Goal: Task Accomplishment & Management: Manage account settings

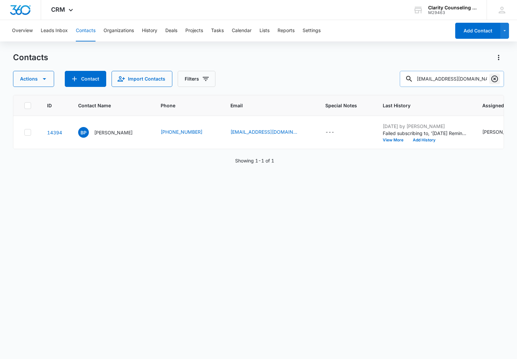
scroll to position [0, 172]
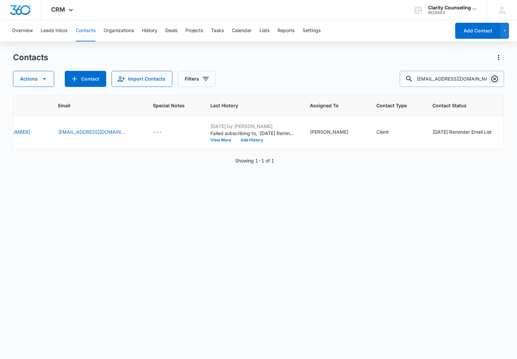
click at [495, 77] on icon "Clear" at bounding box center [495, 79] width 8 height 8
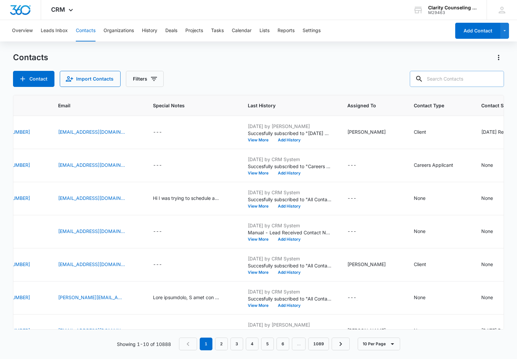
click at [457, 77] on input "text" at bounding box center [457, 79] width 94 height 16
paste input "[EMAIL_ADDRESS][DOMAIN_NAME]"
type input "[EMAIL_ADDRESS][DOMAIN_NAME]"
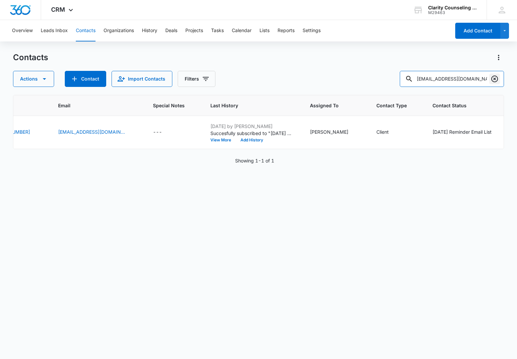
scroll to position [0, 0]
click at [492, 77] on icon "Clear" at bounding box center [494, 78] width 7 height 7
click at [492, 77] on div at bounding box center [494, 79] width 11 height 16
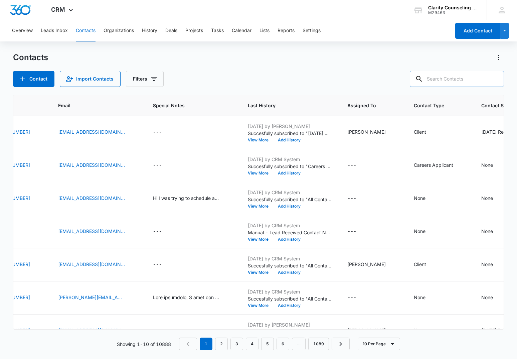
scroll to position [0, 0]
paste input "[EMAIL_ADDRESS][DOMAIN_NAME]"
type input "[EMAIL_ADDRESS][DOMAIN_NAME]"
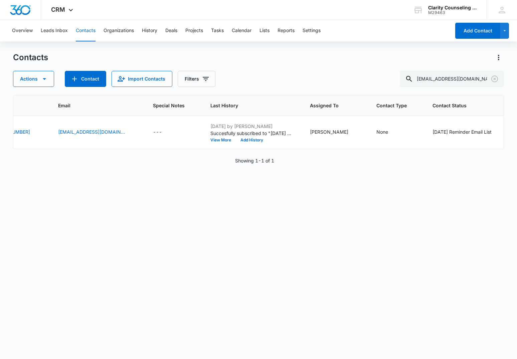
click at [492, 78] on icon "Clear" at bounding box center [494, 78] width 7 height 7
click at [492, 78] on div at bounding box center [494, 79] width 11 height 16
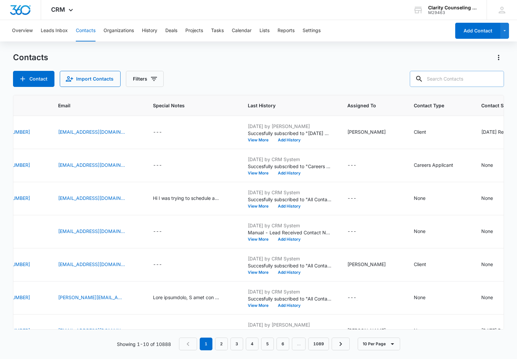
paste input "[EMAIL_ADDRESS][DOMAIN_NAME]"
type input "[EMAIL_ADDRESS][DOMAIN_NAME]"
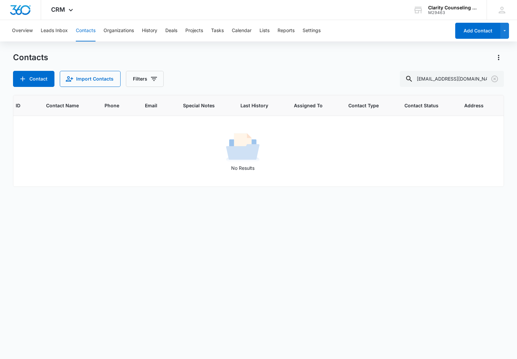
scroll to position [0, 28]
click at [495, 77] on icon "Clear" at bounding box center [495, 79] width 8 height 8
click at [495, 77] on div at bounding box center [494, 79] width 11 height 16
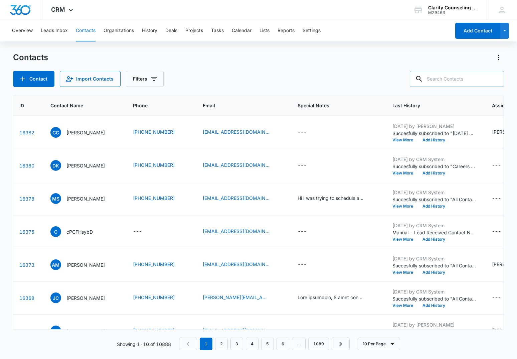
scroll to position [0, 0]
paste input "[EMAIL_ADDRESS][DOMAIN_NAME]"
type input "[EMAIL_ADDRESS][DOMAIN_NAME]"
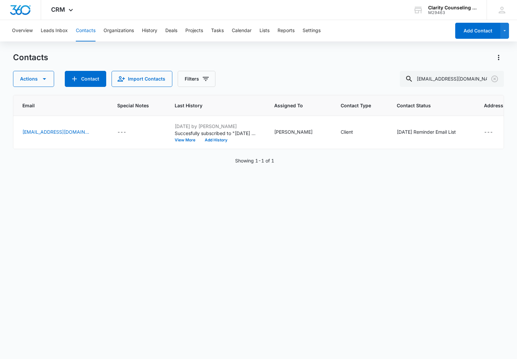
scroll to position [0, 207]
click at [494, 80] on icon "Clear" at bounding box center [495, 79] width 8 height 8
click at [494, 80] on div at bounding box center [494, 79] width 11 height 16
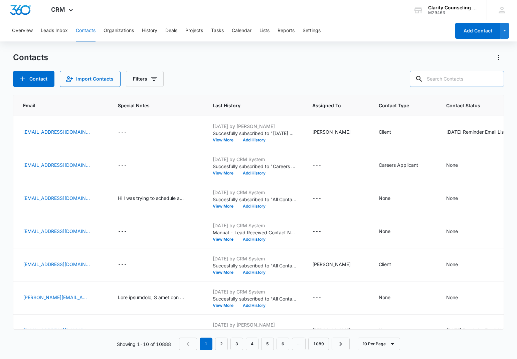
paste input "[EMAIL_ADDRESS][DOMAIN_NAME]"
type input "[EMAIL_ADDRESS][DOMAIN_NAME]"
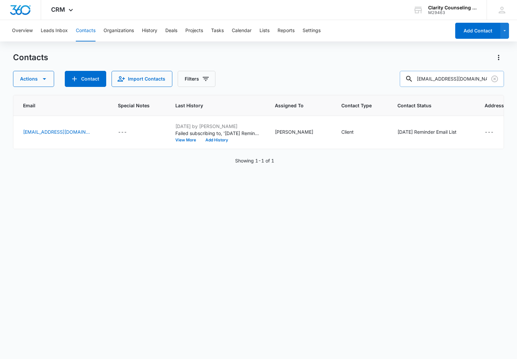
click at [488, 75] on input "[EMAIL_ADDRESS][DOMAIN_NAME]" at bounding box center [452, 79] width 104 height 16
click at [495, 82] on icon "Clear" at bounding box center [495, 79] width 8 height 8
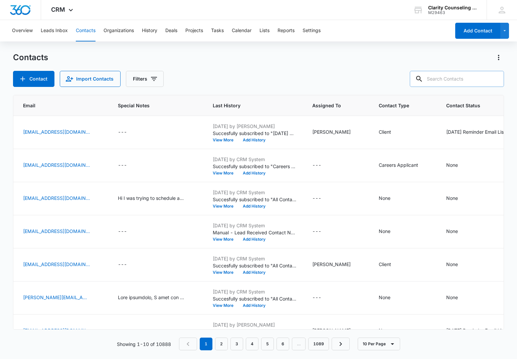
paste input "[EMAIL_ADDRESS][DOMAIN_NAME]"
type input "[EMAIL_ADDRESS][DOMAIN_NAME]"
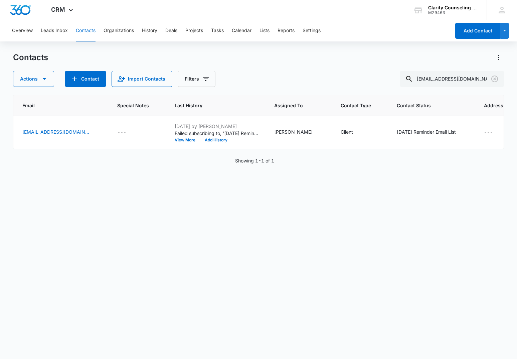
scroll to position [0, 205]
click at [421, 130] on div "[DATE] Reminder Email List" at bounding box center [428, 131] width 59 height 7
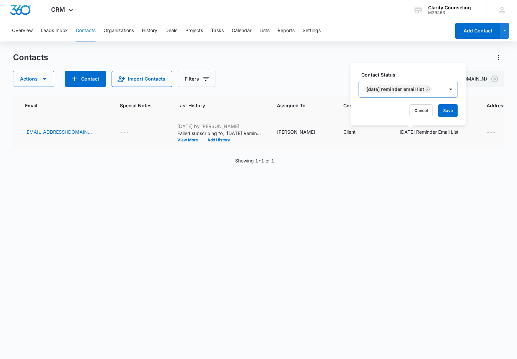
click at [430, 90] on icon "Remove Saturday Reminder Email List" at bounding box center [428, 89] width 4 height 4
drag, startPoint x: 409, startPoint y: 112, endPoint x: 353, endPoint y: 125, distance: 57.7
click at [409, 112] on button "Save" at bounding box center [410, 110] width 20 height 13
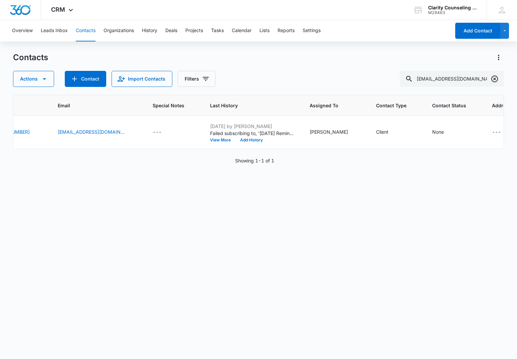
click at [496, 78] on icon "Clear" at bounding box center [495, 79] width 8 height 8
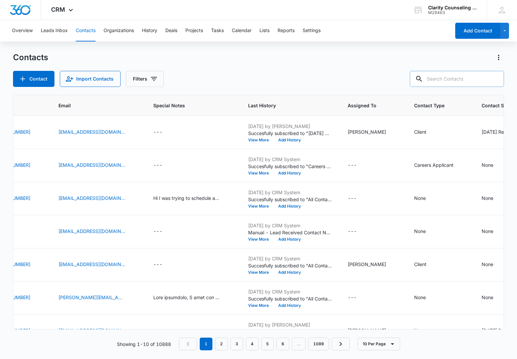
paste input "[EMAIL_ADDRESS][DOMAIN_NAME]"
type input "[EMAIL_ADDRESS][DOMAIN_NAME]"
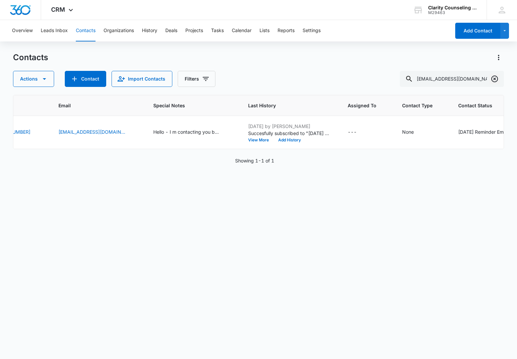
click at [497, 80] on icon "Clear" at bounding box center [494, 78] width 7 height 7
click at [497, 80] on div at bounding box center [494, 79] width 11 height 16
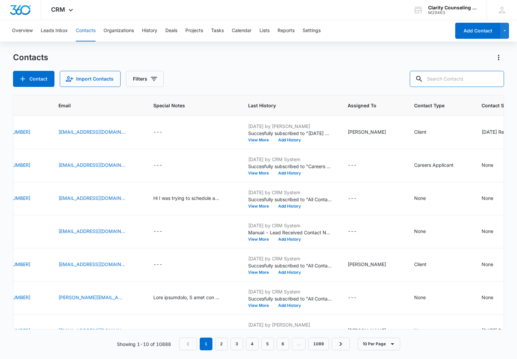
paste input "[EMAIL_ADDRESS][DOMAIN_NAME]"
type input "[EMAIL_ADDRESS][DOMAIN_NAME]"
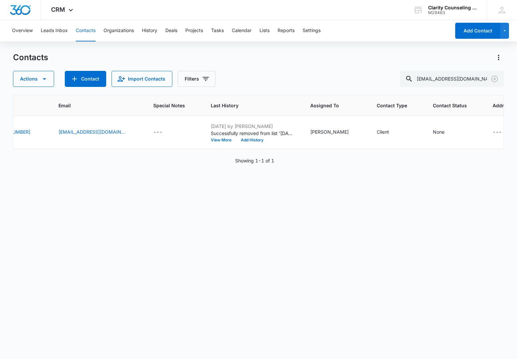
scroll to position [0, 161]
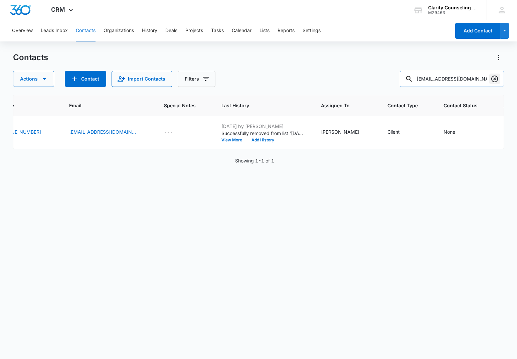
click at [491, 80] on icon "Clear" at bounding box center [495, 79] width 8 height 8
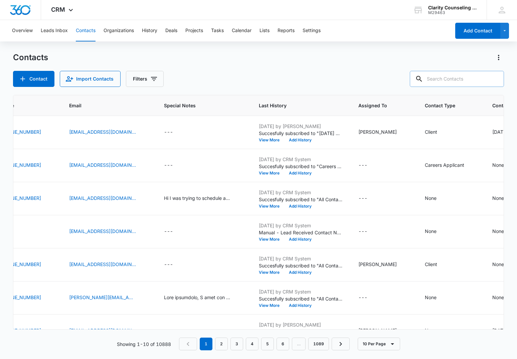
paste input "[EMAIL_ADDRESS][DOMAIN_NAME]"
type input "[EMAIL_ADDRESS][DOMAIN_NAME]"
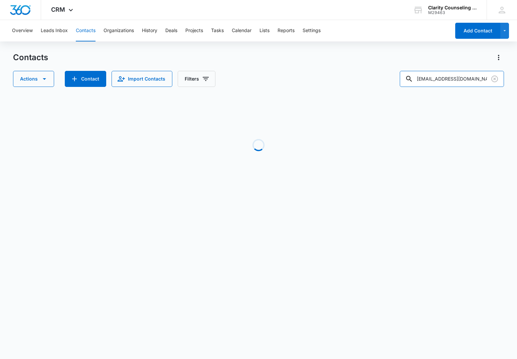
scroll to position [0, 1]
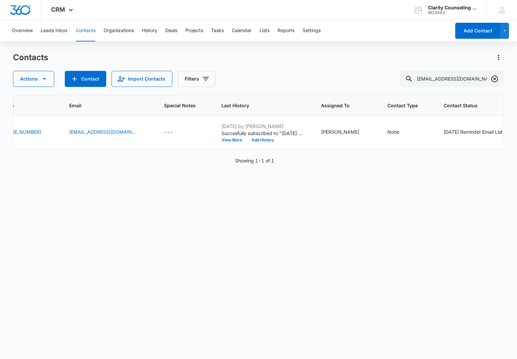
click at [494, 78] on icon "Clear" at bounding box center [495, 79] width 8 height 8
drag, startPoint x: 494, startPoint y: 78, endPoint x: 468, endPoint y: 78, distance: 25.4
click at [494, 78] on div at bounding box center [494, 79] width 11 height 16
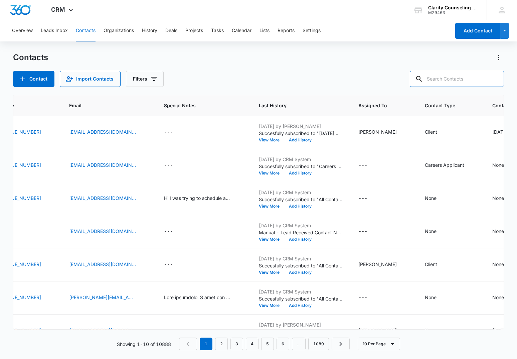
paste input "[EMAIL_ADDRESS][DOMAIN_NAME]"
type input "[EMAIL_ADDRESS][DOMAIN_NAME]"
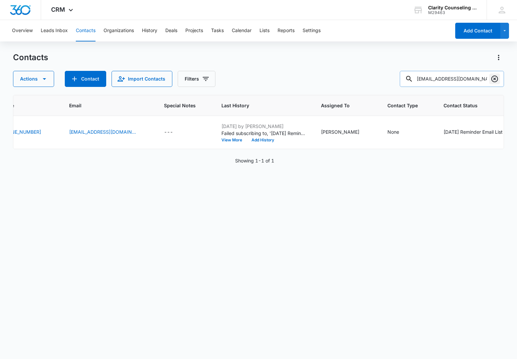
click at [495, 76] on icon "Clear" at bounding box center [495, 79] width 8 height 8
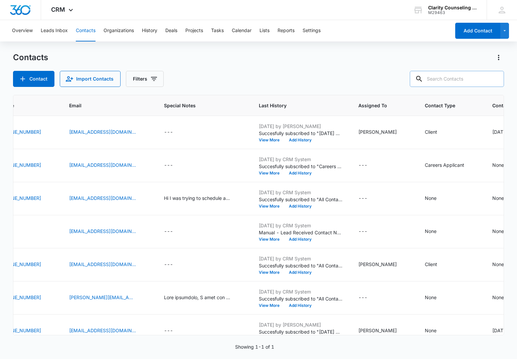
click at [495, 76] on div at bounding box center [494, 79] width 11 height 16
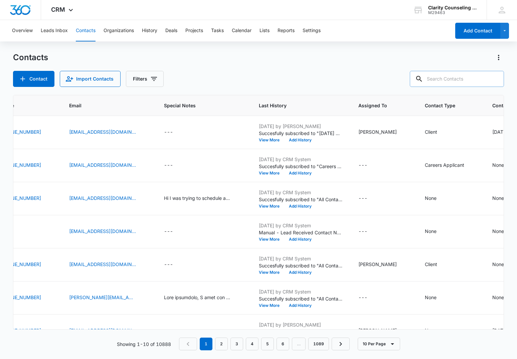
paste input "[EMAIL_ADDRESS][DOMAIN_NAME]"
type input "[EMAIL_ADDRESS][DOMAIN_NAME]"
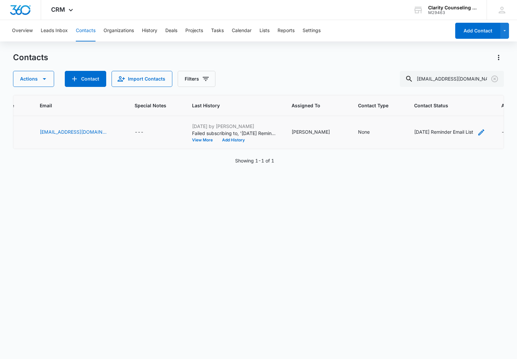
click at [454, 133] on div "[DATE] Reminder Email List" at bounding box center [443, 131] width 59 height 7
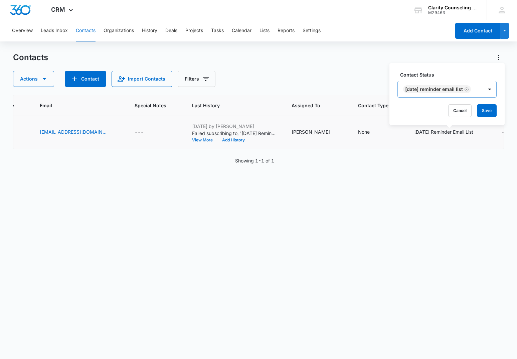
click at [469, 89] on icon "Remove Saturday Reminder Email List" at bounding box center [466, 89] width 5 height 5
drag, startPoint x: 449, startPoint y: 108, endPoint x: 304, endPoint y: 114, distance: 145.1
click at [449, 109] on button "Save" at bounding box center [449, 110] width 20 height 13
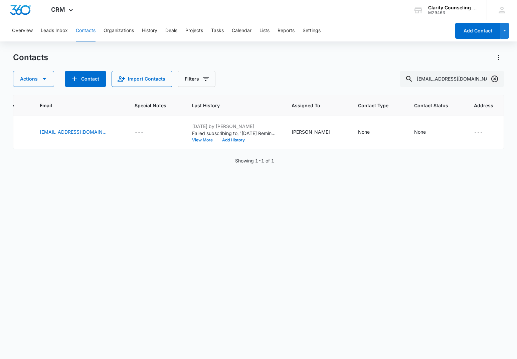
click at [497, 78] on icon "Clear" at bounding box center [495, 79] width 8 height 8
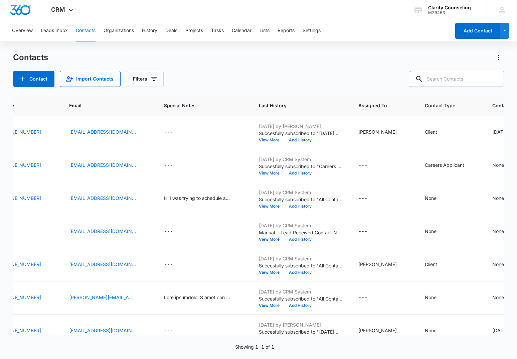
drag, startPoint x: 497, startPoint y: 78, endPoint x: 475, endPoint y: 80, distance: 22.1
click at [497, 78] on div at bounding box center [494, 79] width 11 height 16
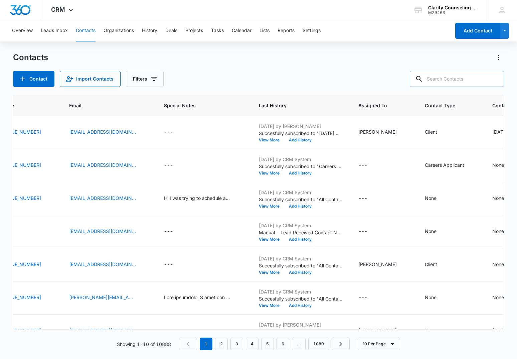
paste input "[EMAIL_ADDRESS][DOMAIN_NAME]"
type input "[EMAIL_ADDRESS][DOMAIN_NAME]"
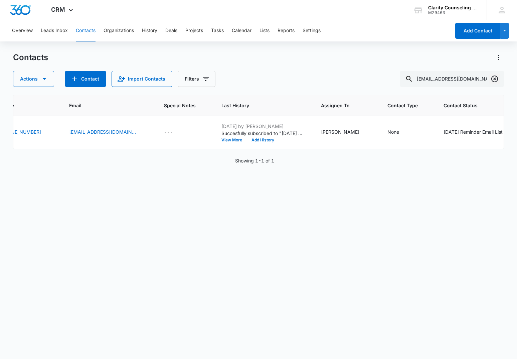
click at [492, 77] on icon "Clear" at bounding box center [494, 78] width 7 height 7
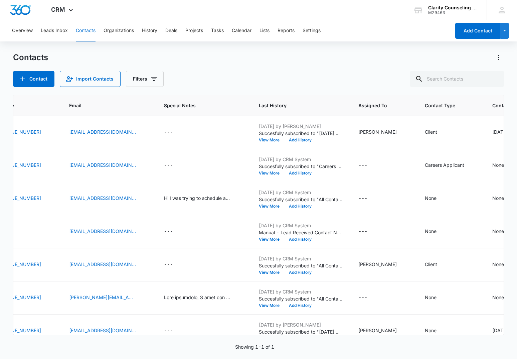
click at [492, 77] on div at bounding box center [494, 79] width 11 height 16
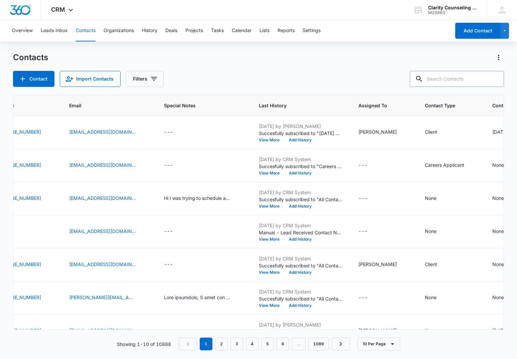
paste input "[EMAIL_ADDRESS][DOMAIN_NAME]"
type input "[EMAIL_ADDRESS][DOMAIN_NAME]"
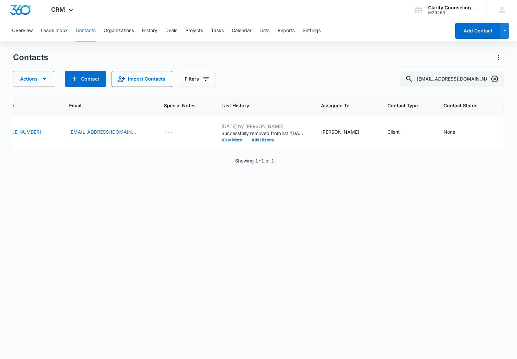
click at [492, 78] on icon "Clear" at bounding box center [494, 78] width 7 height 7
click at [492, 78] on div at bounding box center [494, 79] width 11 height 16
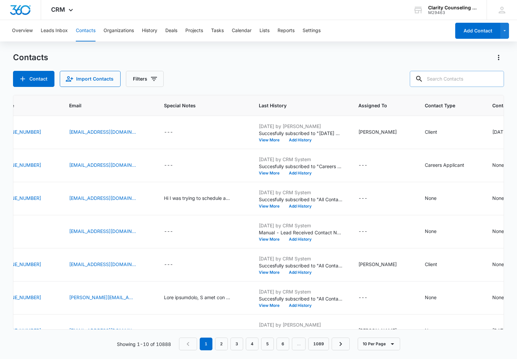
paste input "[EMAIL_ADDRESS][DOMAIN_NAME]"
type input "[EMAIL_ADDRESS][DOMAIN_NAME]"
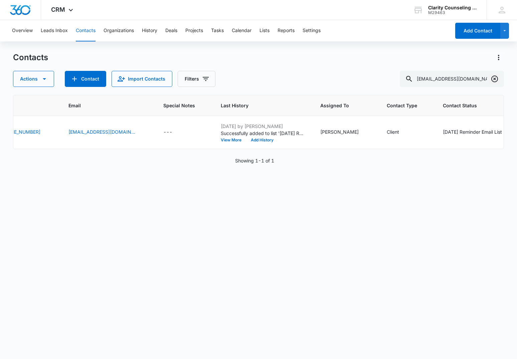
click at [496, 79] on icon "Clear" at bounding box center [495, 79] width 8 height 8
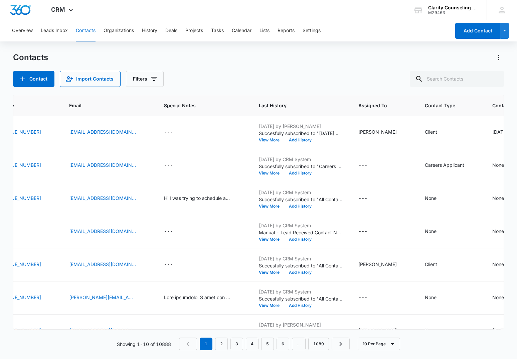
click at [496, 79] on div at bounding box center [494, 79] width 11 height 16
paste input "[PERSON_NAME][EMAIL_ADDRESS][DOMAIN_NAME]"
type input "[PERSON_NAME][EMAIL_ADDRESS][DOMAIN_NAME]"
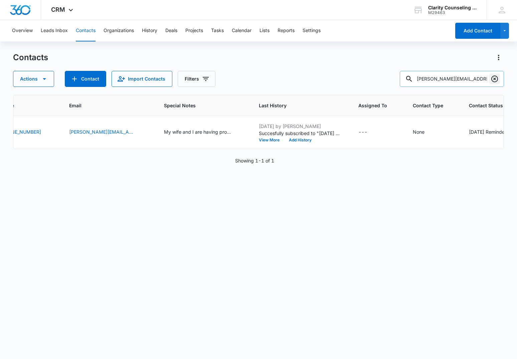
click at [494, 79] on icon "Clear" at bounding box center [495, 79] width 8 height 8
click at [494, 79] on div at bounding box center [494, 79] width 11 height 16
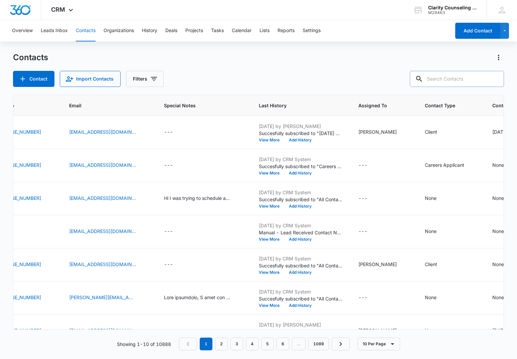
paste input "[EMAIL_ADDRESS][DOMAIN_NAME]"
type input "[EMAIL_ADDRESS][DOMAIN_NAME]"
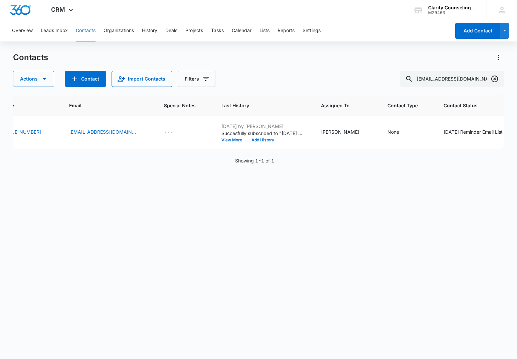
click at [495, 78] on icon "Clear" at bounding box center [494, 78] width 7 height 7
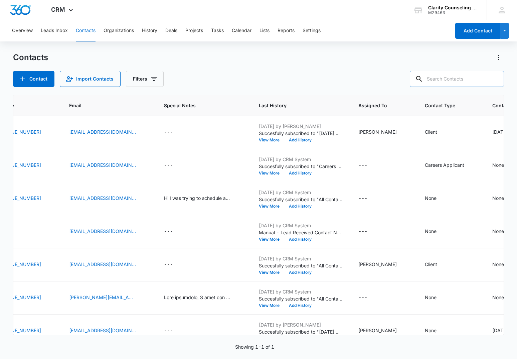
drag, startPoint x: 495, startPoint y: 78, endPoint x: 467, endPoint y: 78, distance: 28.4
click at [495, 78] on div at bounding box center [494, 79] width 11 height 16
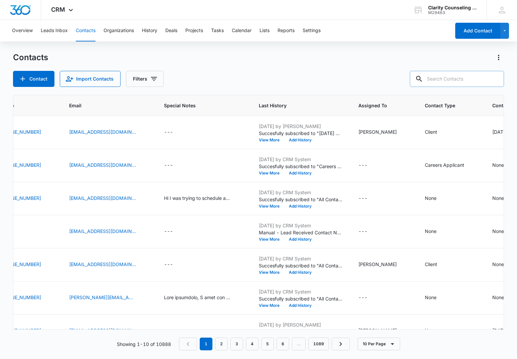
paste input "[EMAIL_ADDRESS][DOMAIN_NAME]"
type input "[EMAIL_ADDRESS][DOMAIN_NAME]"
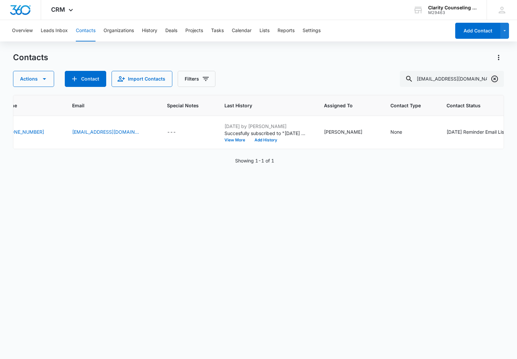
click at [495, 78] on icon "Clear" at bounding box center [494, 78] width 7 height 7
click at [495, 78] on div at bounding box center [494, 79] width 11 height 16
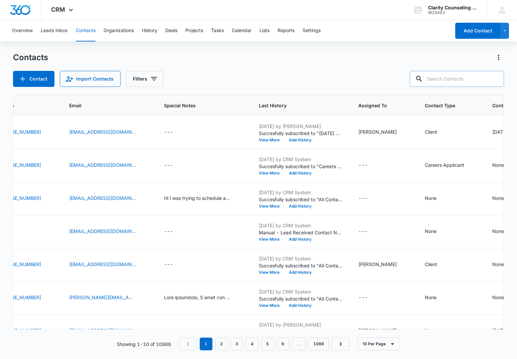
paste input "[EMAIL_ADDRESS][DOMAIN_NAME]"
type input "[EMAIL_ADDRESS][DOMAIN_NAME]"
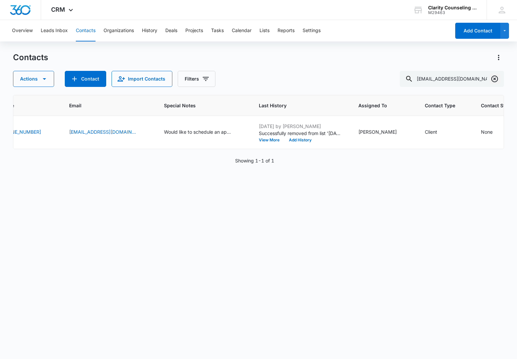
click at [496, 78] on icon "Clear" at bounding box center [494, 78] width 7 height 7
drag, startPoint x: 496, startPoint y: 78, endPoint x: 479, endPoint y: 77, distance: 17.1
click at [495, 78] on div at bounding box center [494, 79] width 11 height 16
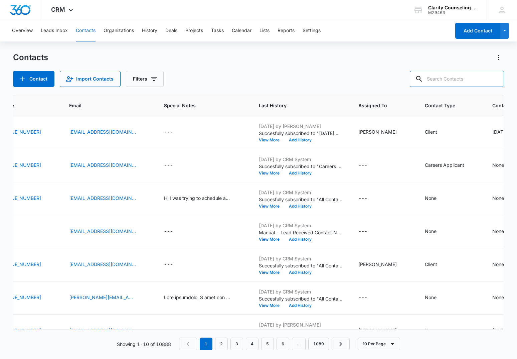
paste input "[EMAIL_ADDRESS][DOMAIN_NAME]"
type input "[EMAIL_ADDRESS][DOMAIN_NAME]"
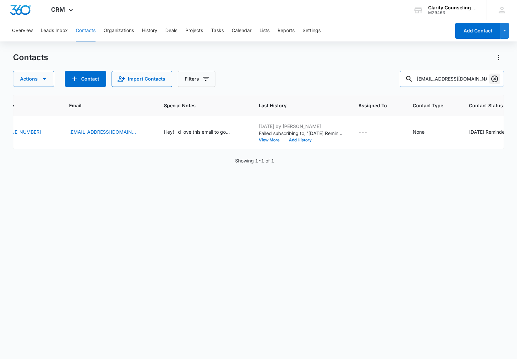
click at [496, 80] on icon "Clear" at bounding box center [495, 79] width 8 height 8
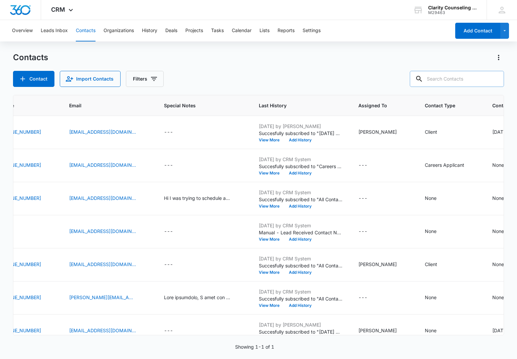
click at [496, 80] on div at bounding box center [494, 79] width 11 height 16
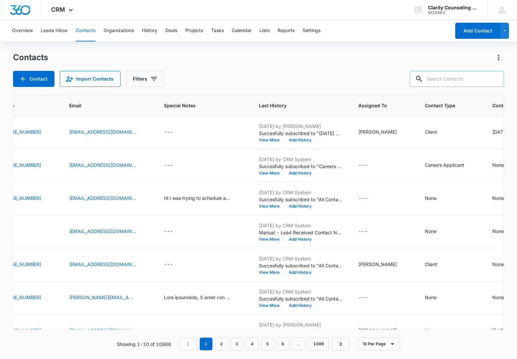
paste input "[EMAIL_ADDRESS][DOMAIN_NAME]"
type input "[EMAIL_ADDRESS][DOMAIN_NAME]"
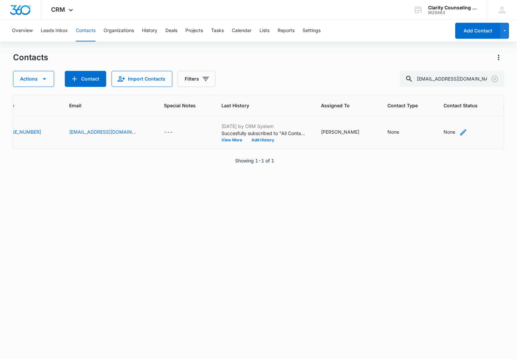
click at [443, 134] on div "None" at bounding box center [449, 131] width 12 height 7
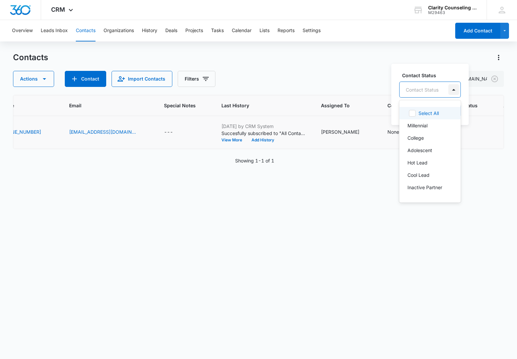
click at [450, 94] on div at bounding box center [453, 89] width 11 height 11
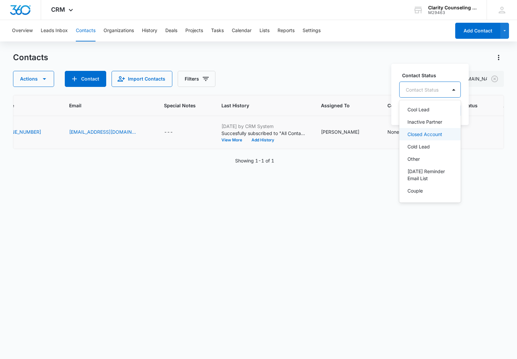
scroll to position [76, 0]
click at [434, 167] on p "[DATE] Reminder Email List" at bounding box center [429, 164] width 44 height 14
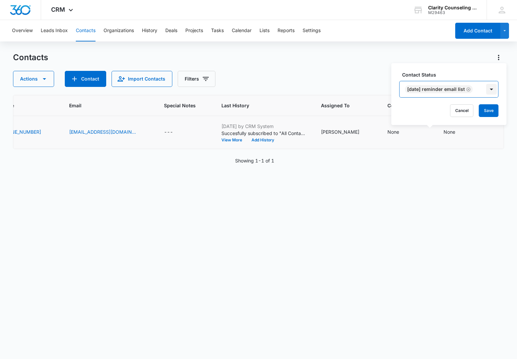
click at [497, 91] on div at bounding box center [491, 89] width 11 height 11
drag, startPoint x: 498, startPoint y: 111, endPoint x: 449, endPoint y: 114, distance: 48.5
click at [498, 111] on button "Save" at bounding box center [489, 110] width 20 height 13
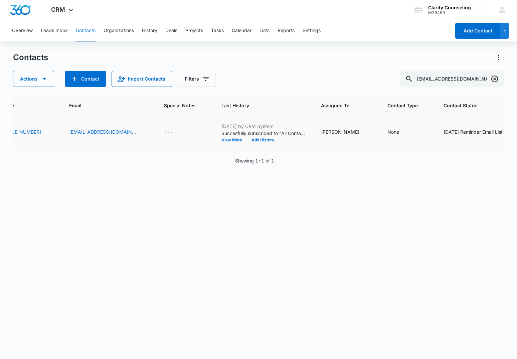
click at [490, 79] on button "Clear" at bounding box center [494, 78] width 11 height 11
click at [490, 79] on div at bounding box center [494, 79] width 11 height 16
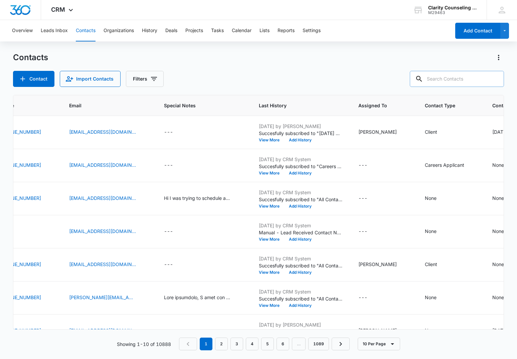
paste input "[EMAIL_ADDRESS][DOMAIN_NAME]"
type input "[EMAIL_ADDRESS][DOMAIN_NAME]"
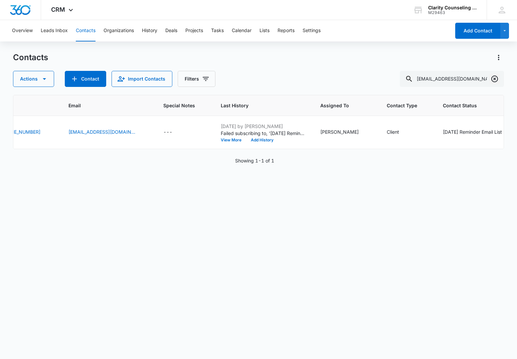
click at [494, 78] on icon "Clear" at bounding box center [494, 78] width 7 height 7
click at [494, 78] on div at bounding box center [494, 79] width 11 height 16
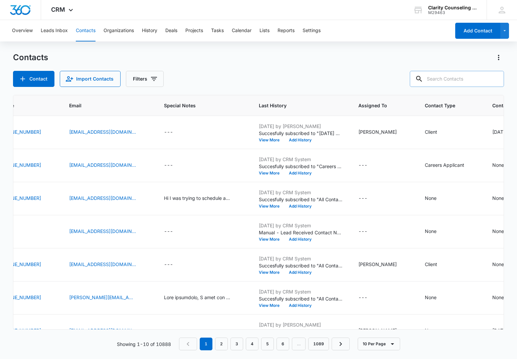
paste input "[PERSON_NAME][EMAIL_ADDRESS][PERSON_NAME][DOMAIN_NAME]"
type input "[PERSON_NAME][EMAIL_ADDRESS][PERSON_NAME][DOMAIN_NAME]"
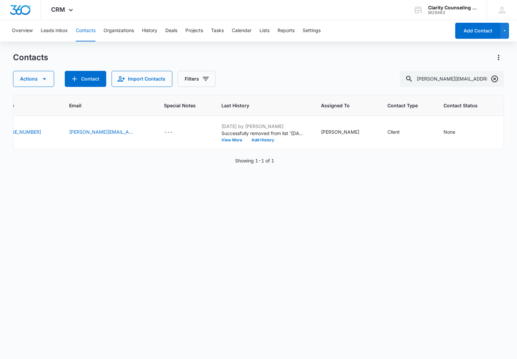
click at [495, 78] on icon "Clear" at bounding box center [495, 79] width 8 height 8
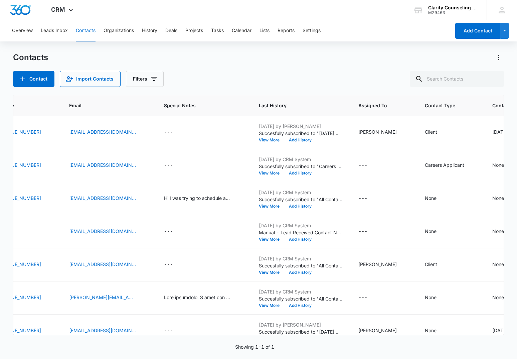
click at [495, 78] on div at bounding box center [494, 79] width 11 height 16
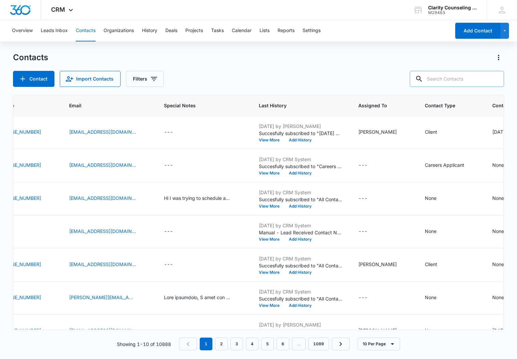
paste input "[EMAIL_ADDRESS][DOMAIN_NAME]"
type input "[EMAIL_ADDRESS][DOMAIN_NAME]"
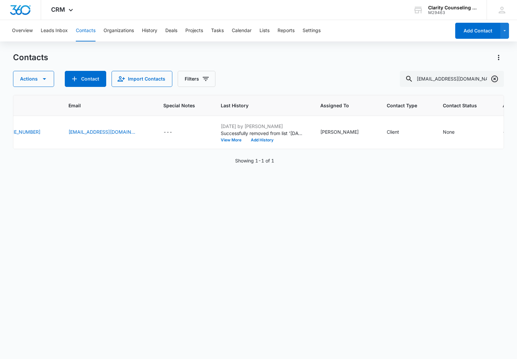
click at [498, 77] on icon "Clear" at bounding box center [495, 79] width 8 height 8
click at [498, 77] on div at bounding box center [494, 79] width 11 height 16
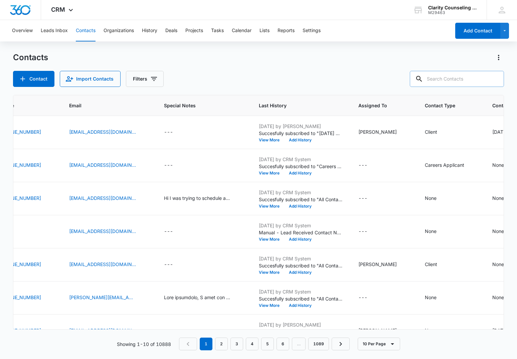
paste input "[EMAIL_ADDRESS][DOMAIN_NAME]"
type input "[EMAIL_ADDRESS][DOMAIN_NAME]"
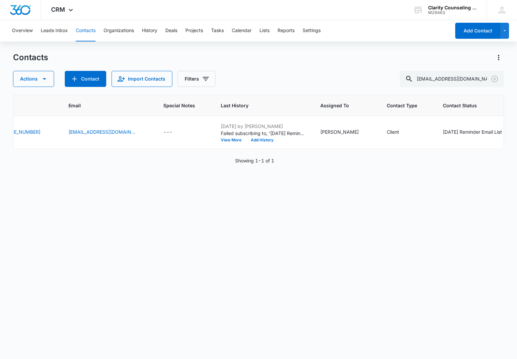
click at [493, 77] on icon "Clear" at bounding box center [494, 78] width 7 height 7
click at [493, 77] on div at bounding box center [494, 79] width 11 height 16
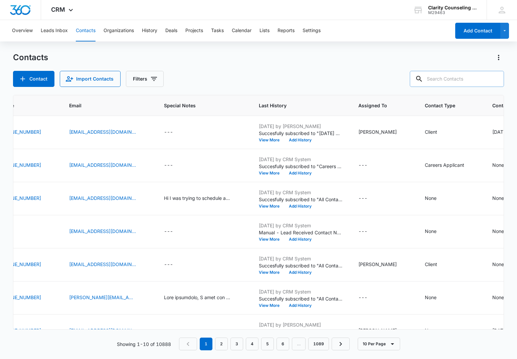
paste input "[EMAIL_ADDRESS][DOMAIN_NAME]"
type input "[EMAIL_ADDRESS][DOMAIN_NAME]"
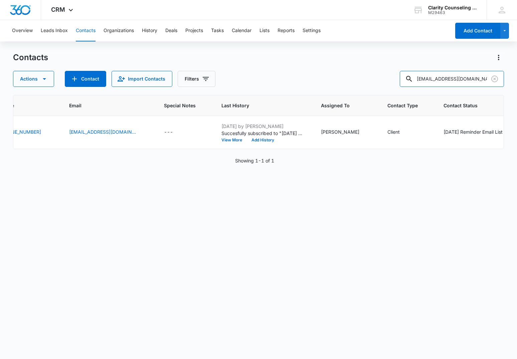
click at [489, 77] on input "[EMAIL_ADDRESS][DOMAIN_NAME]" at bounding box center [452, 79] width 104 height 16
drag, startPoint x: 43, startPoint y: 98, endPoint x: 489, endPoint y: 77, distance: 446.3
click at [489, 77] on input "[EMAIL_ADDRESS][DOMAIN_NAME]" at bounding box center [452, 79] width 104 height 16
click at [492, 79] on icon "Clear" at bounding box center [494, 78] width 7 height 7
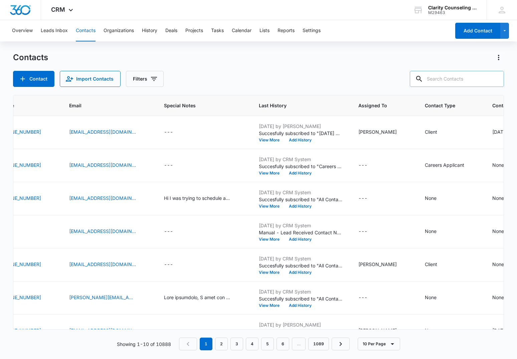
paste input "[EMAIL_ADDRESS][DOMAIN_NAME]"
type input "[EMAIL_ADDRESS][DOMAIN_NAME]"
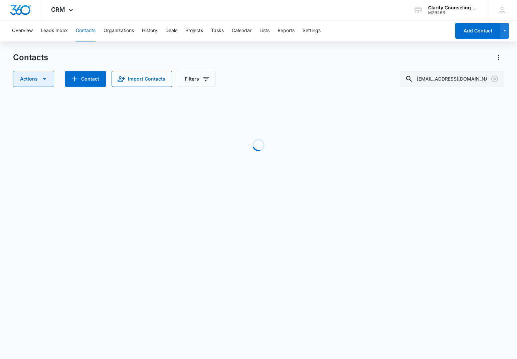
scroll to position [0, 154]
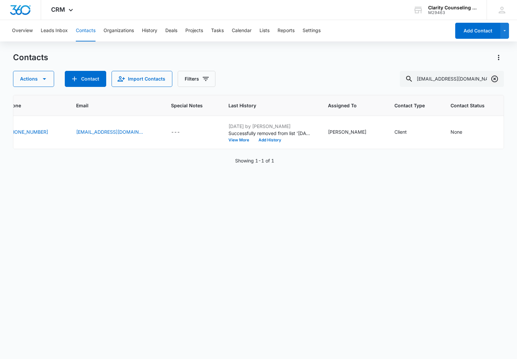
click at [496, 80] on icon "Clear" at bounding box center [495, 79] width 8 height 8
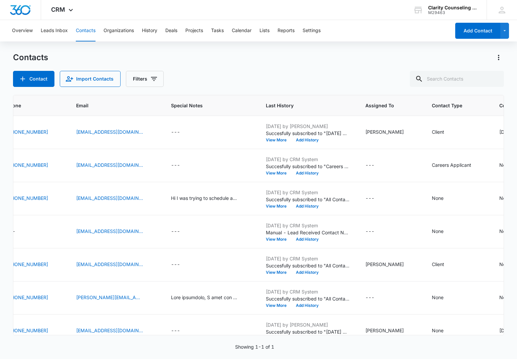
click at [496, 80] on div at bounding box center [494, 79] width 11 height 16
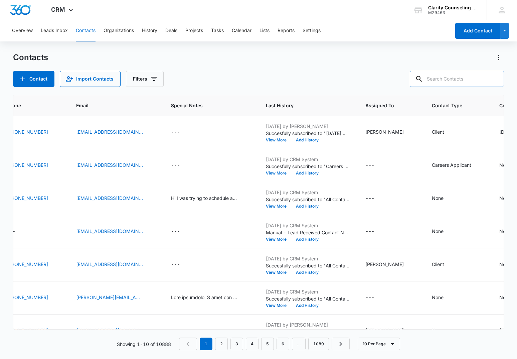
paste input "[PERSON_NAME][EMAIL_ADDRESS][DOMAIN_NAME]"
type input "[PERSON_NAME][EMAIL_ADDRESS][DOMAIN_NAME]"
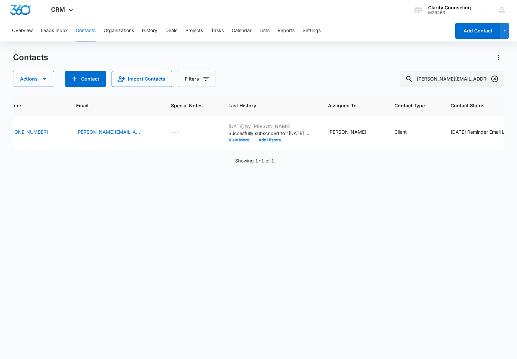
click at [496, 81] on icon "Clear" at bounding box center [494, 78] width 7 height 7
click at [496, 81] on div at bounding box center [494, 79] width 11 height 16
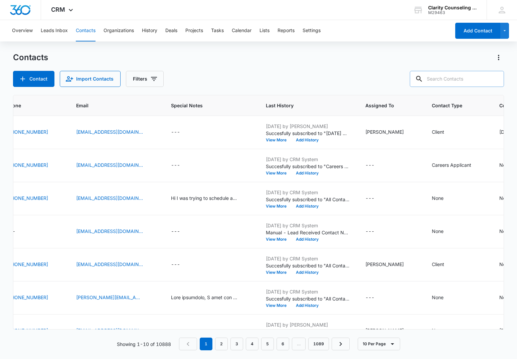
paste input "[EMAIL_ADDRESS][DOMAIN_NAME]"
type input "[EMAIL_ADDRESS][DOMAIN_NAME]"
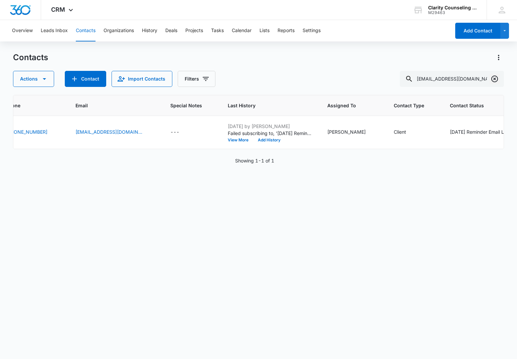
click at [498, 81] on icon "Clear" at bounding box center [495, 79] width 8 height 8
click at [498, 81] on div at bounding box center [494, 79] width 11 height 16
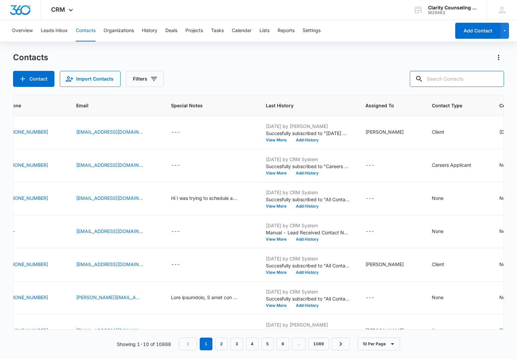
paste input "[EMAIL_ADDRESS][DOMAIN_NAME]"
type input "[EMAIL_ADDRESS][DOMAIN_NAME]"
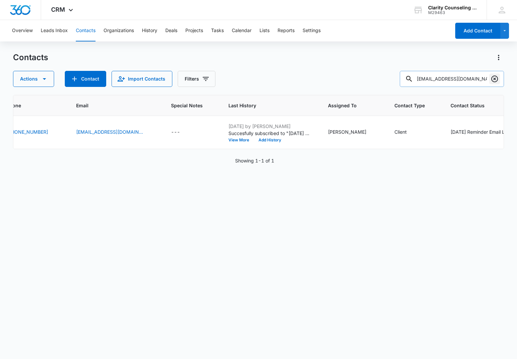
click at [494, 80] on icon "Clear" at bounding box center [495, 79] width 8 height 8
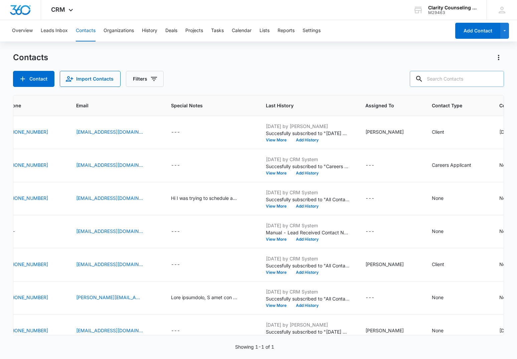
click at [494, 80] on div at bounding box center [494, 79] width 11 height 16
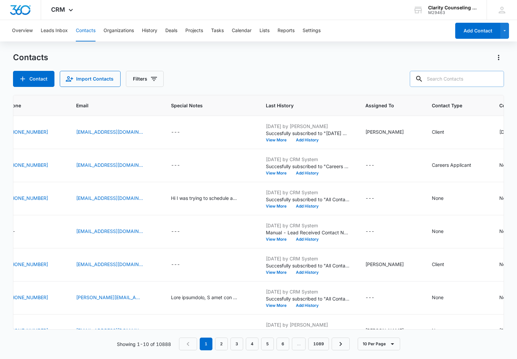
paste input "[EMAIL_ADDRESS][DOMAIN_NAME]"
type input "[EMAIL_ADDRESS][DOMAIN_NAME]"
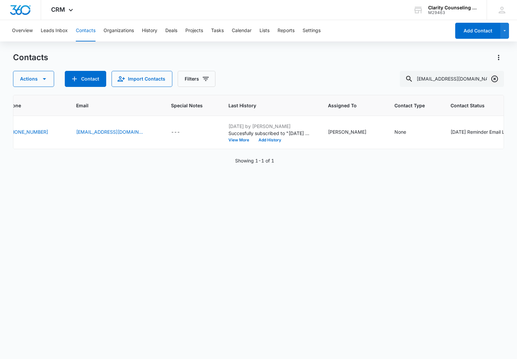
click at [493, 76] on icon "Clear" at bounding box center [495, 79] width 8 height 8
click at [493, 76] on div at bounding box center [494, 79] width 11 height 16
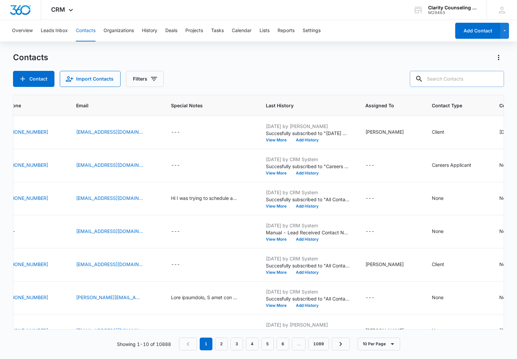
paste input "[EMAIL_ADDRESS][DOMAIN_NAME]"
type input "[EMAIL_ADDRESS][DOMAIN_NAME]"
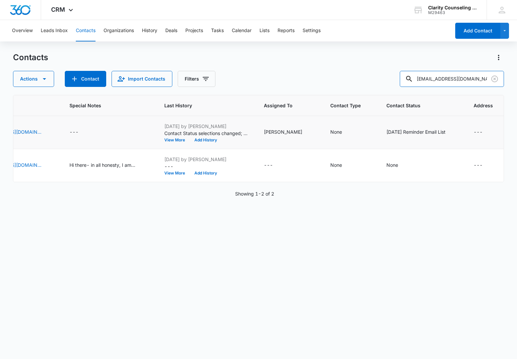
scroll to position [0, 255]
click at [496, 78] on icon "Clear" at bounding box center [495, 79] width 8 height 8
click at [496, 78] on div at bounding box center [494, 79] width 11 height 16
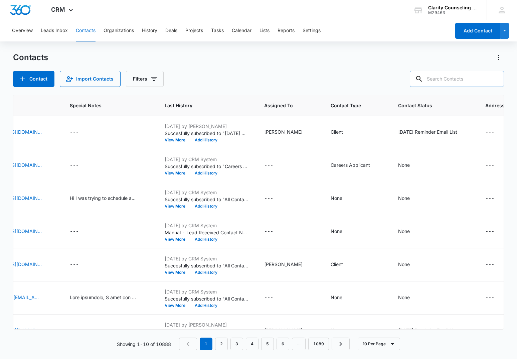
paste input "[EMAIL_ADDRESS][DOMAIN_NAME]"
type input "[EMAIL_ADDRESS][DOMAIN_NAME]"
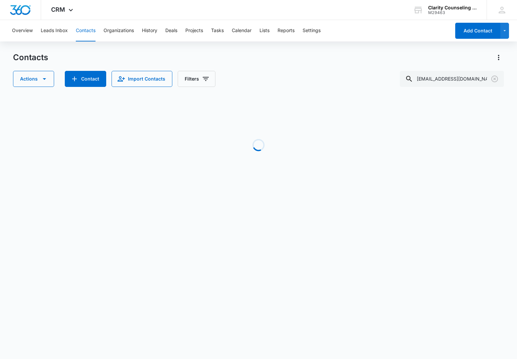
scroll to position [0, 217]
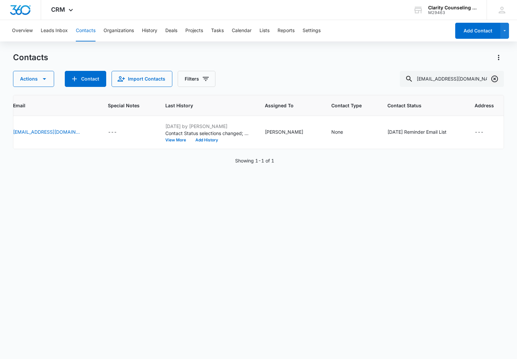
click at [493, 80] on icon "Clear" at bounding box center [495, 79] width 8 height 8
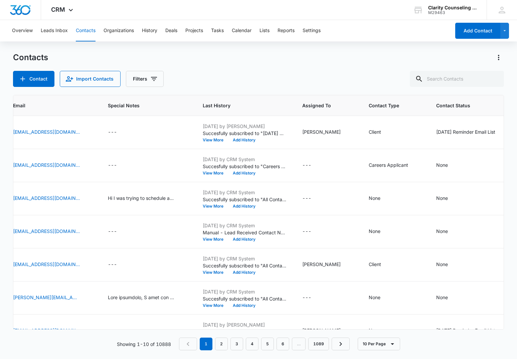
click at [493, 80] on div at bounding box center [494, 79] width 11 height 16
paste input "[EMAIL_ADDRESS][DOMAIN_NAME]"
type input "[EMAIL_ADDRESS][DOMAIN_NAME]"
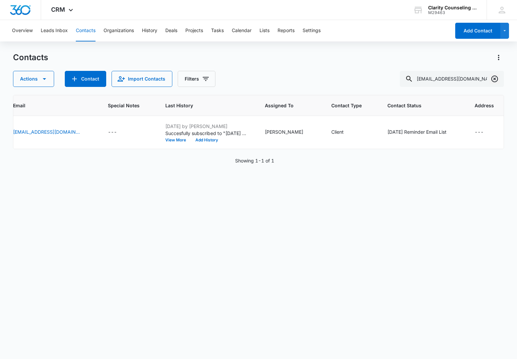
click at [493, 81] on icon "Clear" at bounding box center [495, 79] width 8 height 8
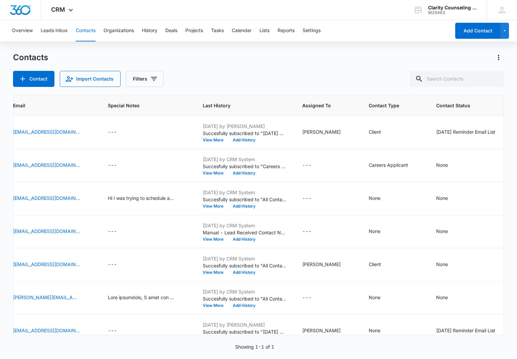
click at [493, 81] on div at bounding box center [494, 79] width 11 height 16
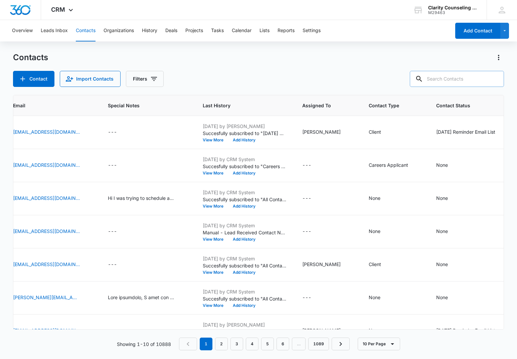
paste input "[EMAIL_ADDRESS][DOMAIN_NAME]"
type input "[EMAIL_ADDRESS][DOMAIN_NAME]"
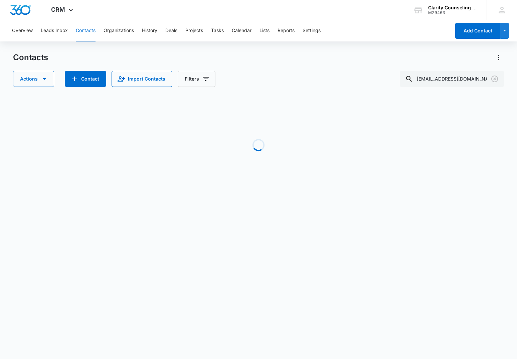
scroll to position [0, 28]
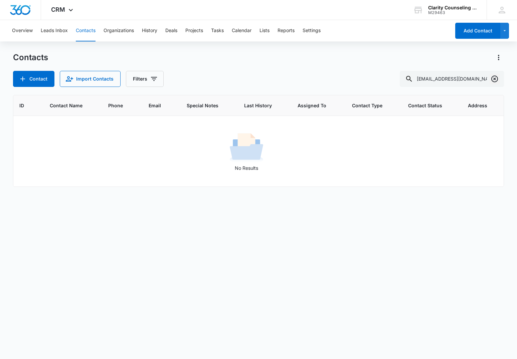
click at [494, 77] on icon "Clear" at bounding box center [495, 79] width 8 height 8
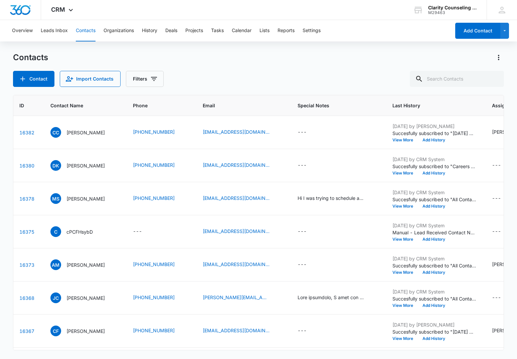
click at [494, 77] on div at bounding box center [494, 79] width 11 height 16
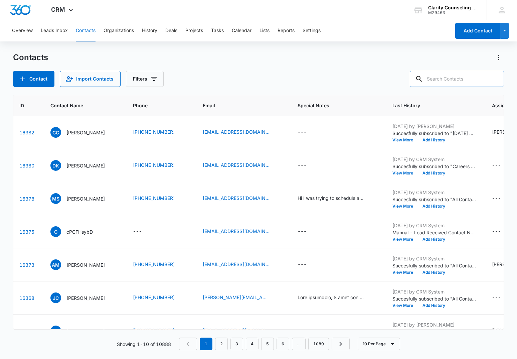
paste input "[EMAIL_ADDRESS][DOMAIN_NAME]"
type input "[EMAIL_ADDRESS][DOMAIN_NAME]"
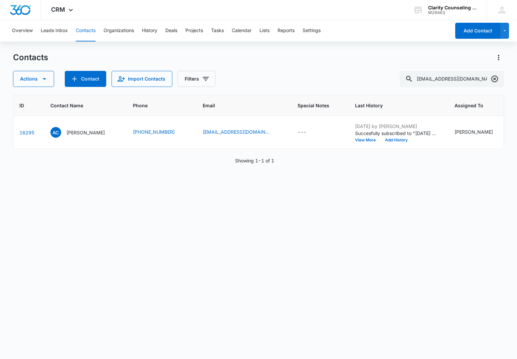
click at [497, 77] on icon "Clear" at bounding box center [494, 78] width 7 height 7
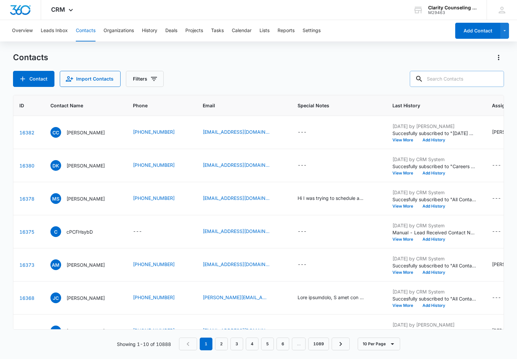
paste input "[EMAIL_ADDRESS][DOMAIN_NAME]"
type input "[EMAIL_ADDRESS][DOMAIN_NAME]"
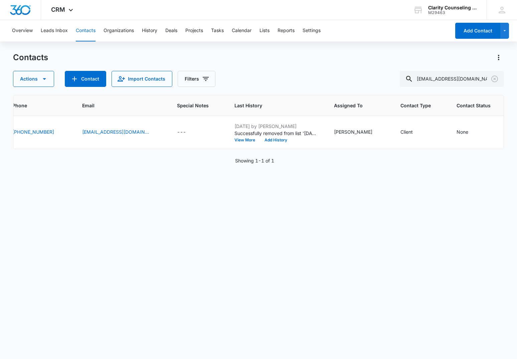
scroll to position [0, 149]
click at [493, 78] on icon "Clear" at bounding box center [495, 79] width 8 height 8
click at [493, 78] on div at bounding box center [494, 79] width 11 height 16
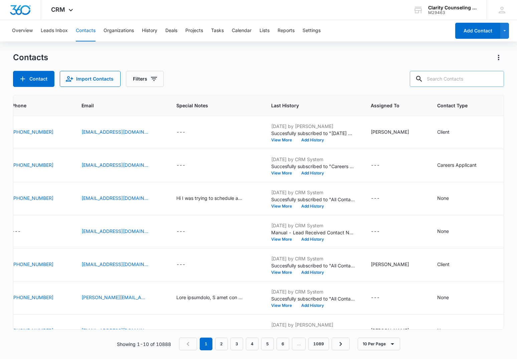
scroll to position [0, 0]
paste input "[EMAIL_ADDRESS][DOMAIN_NAME]"
type input "[EMAIL_ADDRESS][DOMAIN_NAME]"
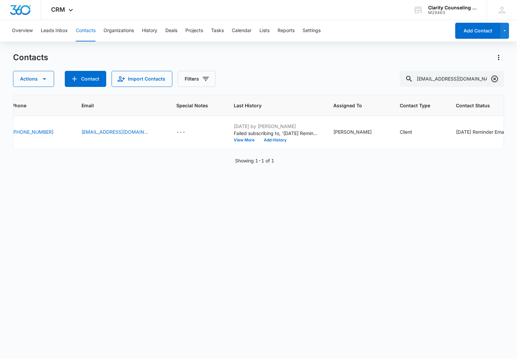
click at [496, 80] on icon "Clear" at bounding box center [495, 79] width 8 height 8
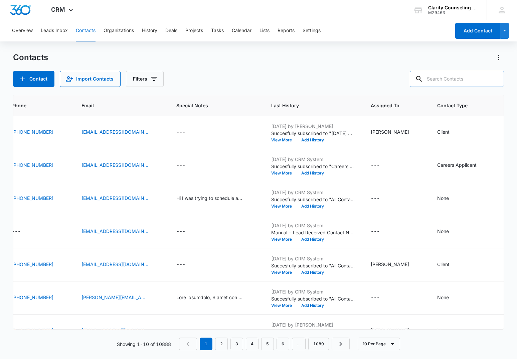
paste input "[EMAIL_ADDRESS][DOMAIN_NAME]"
type input "[EMAIL_ADDRESS][DOMAIN_NAME]"
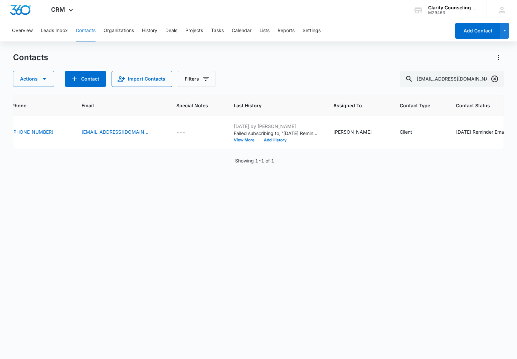
click at [495, 79] on icon "Clear" at bounding box center [494, 78] width 7 height 7
drag, startPoint x: 495, startPoint y: 79, endPoint x: 457, endPoint y: 77, distance: 38.1
click at [495, 79] on div at bounding box center [494, 79] width 11 height 16
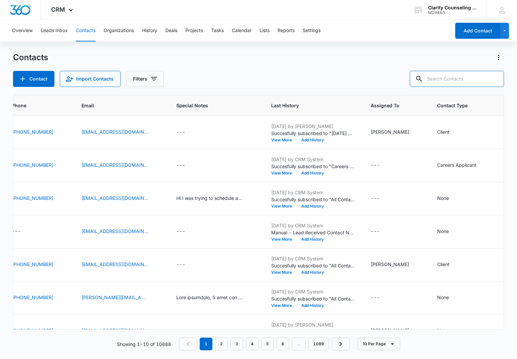
paste input "[PERSON_NAME][EMAIL_ADDRESS][PERSON_NAME][DOMAIN_NAME]"
type input "[PERSON_NAME][EMAIL_ADDRESS][PERSON_NAME][DOMAIN_NAME]"
